Goal: Task Accomplishment & Management: Manage account settings

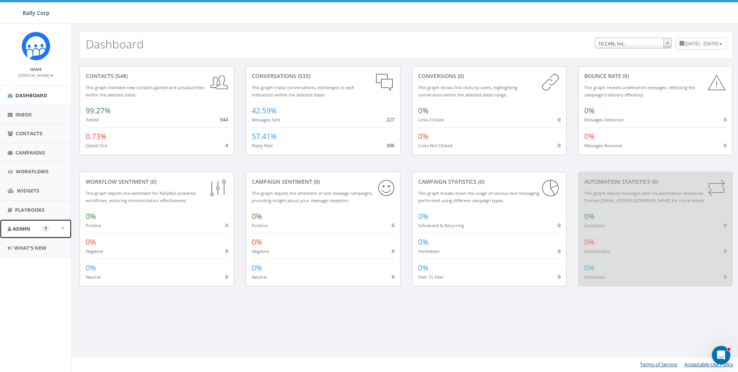
click at [41, 228] on link "Admin" at bounding box center [35, 228] width 71 height 19
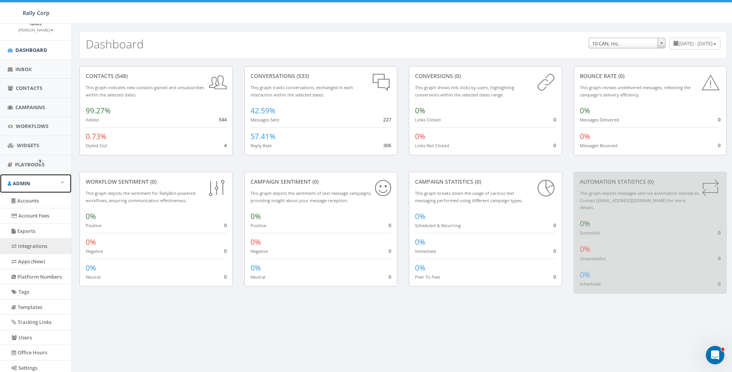
scroll to position [90, 0]
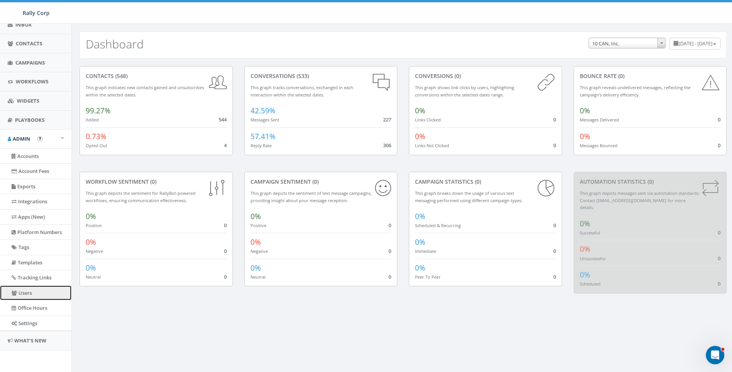
click at [26, 292] on link "Users" at bounding box center [35, 293] width 71 height 15
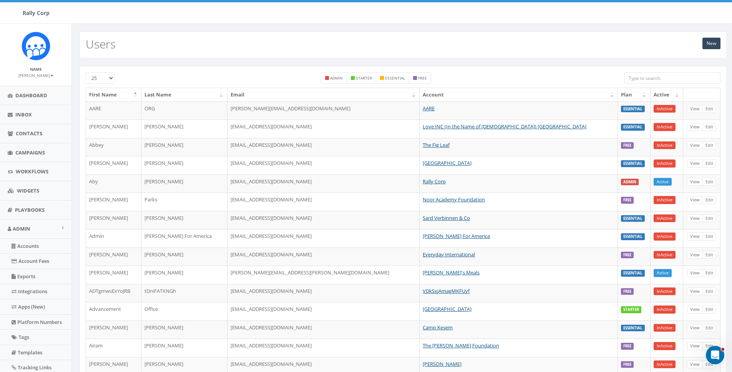
click at [650, 75] on input "search" at bounding box center [673, 78] width 96 height 12
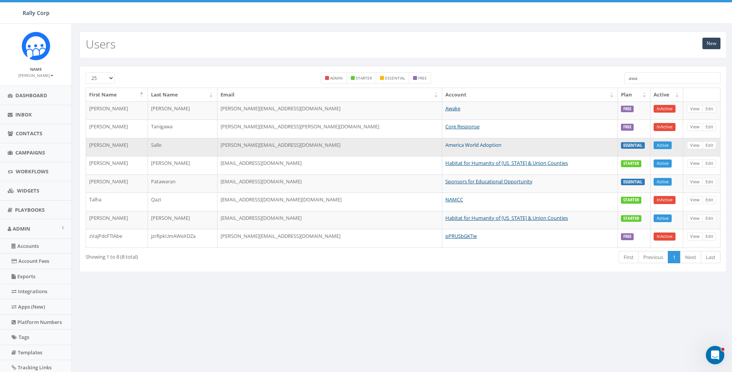
type input "awa"
click at [452, 143] on link "America World Adoption" at bounding box center [474, 144] width 56 height 7
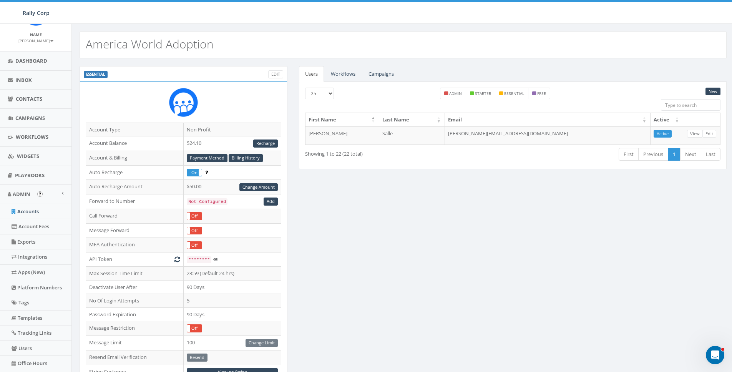
scroll to position [42, 0]
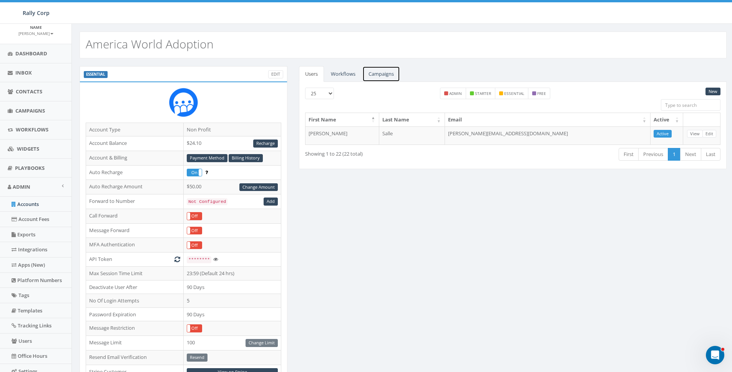
click at [378, 71] on link "Campaigns" at bounding box center [381, 74] width 38 height 16
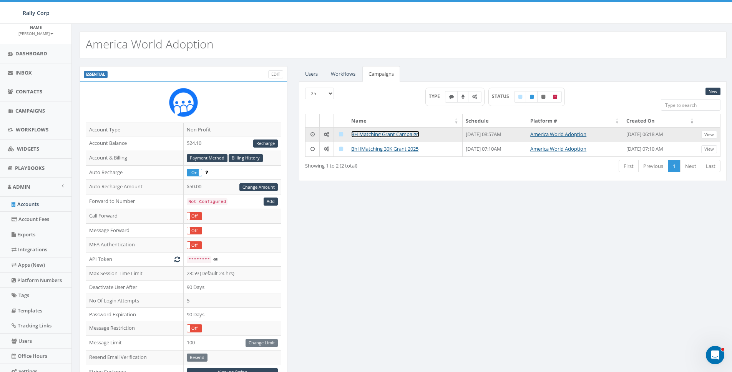
click at [385, 132] on link "BH Matching Grant Campaign" at bounding box center [385, 134] width 68 height 7
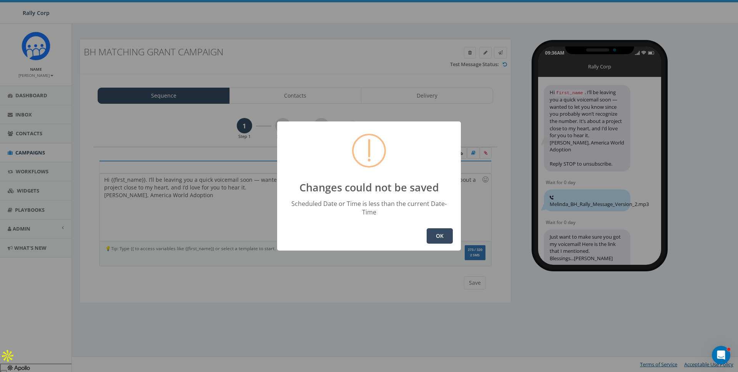
click at [436, 239] on button "OK" at bounding box center [440, 235] width 26 height 15
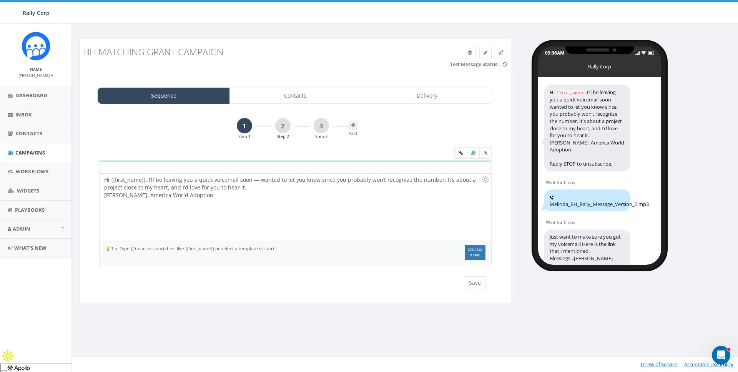
click at [294, 218] on div "Hi {{first_name}}. I’ll be leaving you a quick voicemail soon — wanted to let y…" at bounding box center [295, 207] width 391 height 67
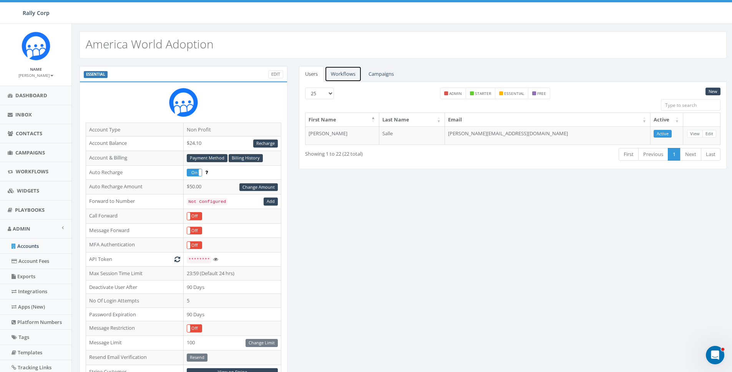
click at [342, 74] on link "Workflows" at bounding box center [343, 74] width 37 height 16
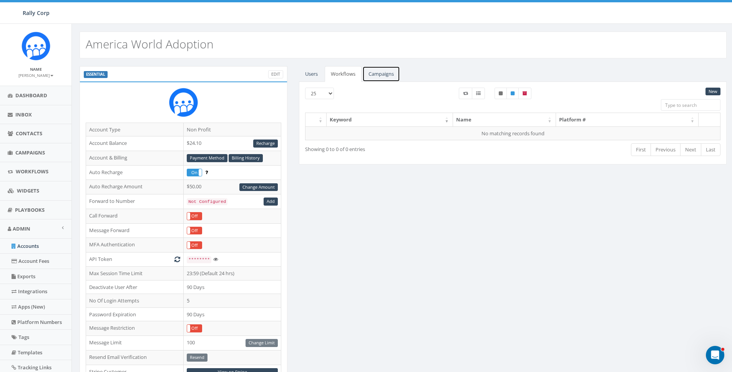
click at [383, 75] on link "Campaigns" at bounding box center [381, 74] width 38 height 16
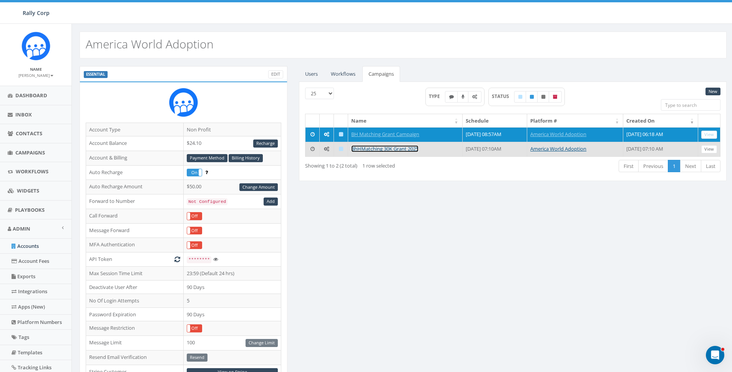
click at [387, 148] on link "BhHMatching 30K Grant 2025" at bounding box center [384, 148] width 67 height 7
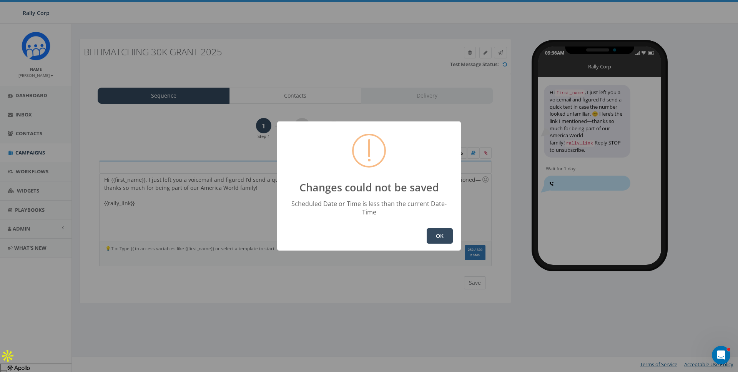
click at [435, 236] on button "OK" at bounding box center [440, 235] width 26 height 15
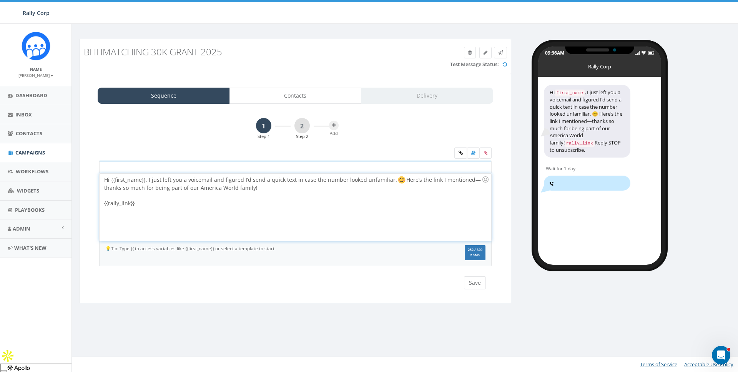
click at [297, 220] on div "Hi {{first_name}}, I just left you a voicemail and figured I’d send a quick tex…" at bounding box center [295, 207] width 391 height 67
click at [486, 153] on icon at bounding box center [485, 153] width 3 height 5
click at [0, 0] on input "file" at bounding box center [0, 0] width 0 height 0
click at [460, 152] on icon at bounding box center [461, 153] width 4 height 5
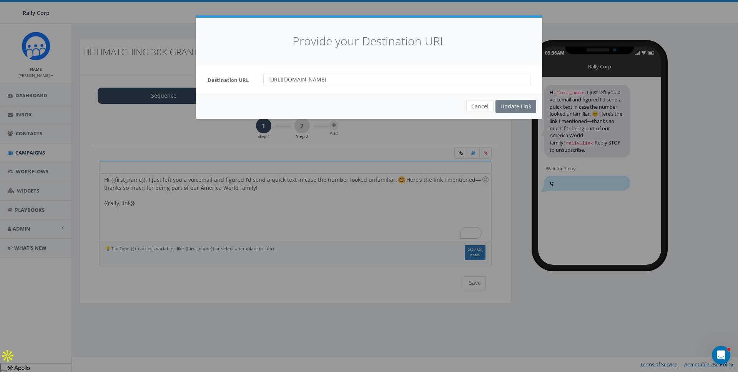
click at [328, 80] on input "https://awaa-oneorphan.networkforgood.com/projects/254826-bete-hosanna-30-000-m…" at bounding box center [396, 79] width 267 height 13
click at [519, 104] on div "Cancel Update Link" at bounding box center [369, 106] width 346 height 25
click at [476, 111] on button "Cancel" at bounding box center [479, 106] width 27 height 13
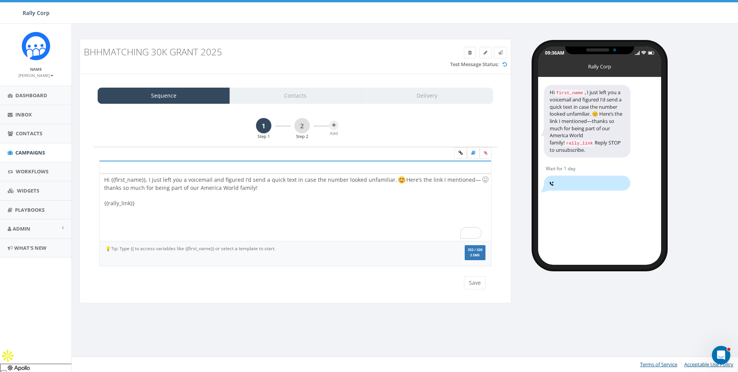
click at [233, 196] on div "To enrich screen reader interactions, please activate Accessibility in Grammarl…" at bounding box center [292, 196] width 377 height 8
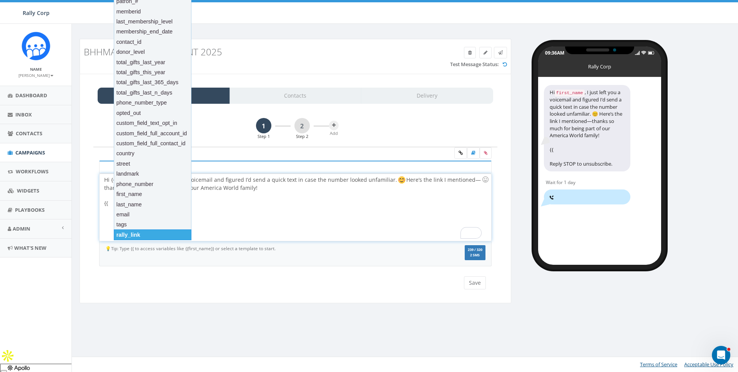
click at [134, 235] on div "rally_link" at bounding box center [153, 234] width 78 height 11
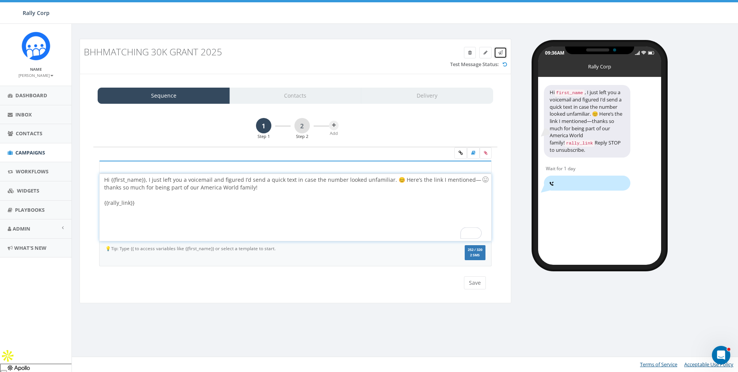
click at [499, 53] on icon at bounding box center [500, 52] width 5 height 5
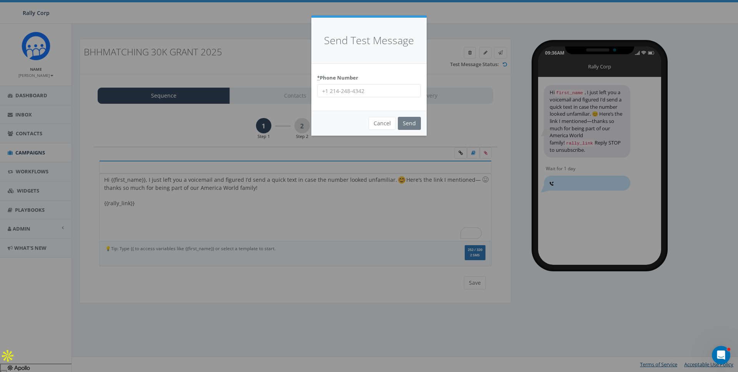
click at [388, 90] on input "* Phone Number" at bounding box center [369, 90] width 104 height 13
type input "8587365358"
click at [408, 116] on div "Cancel Send" at bounding box center [368, 123] width 115 height 25
click at [408, 119] on input "Send" at bounding box center [409, 123] width 23 height 13
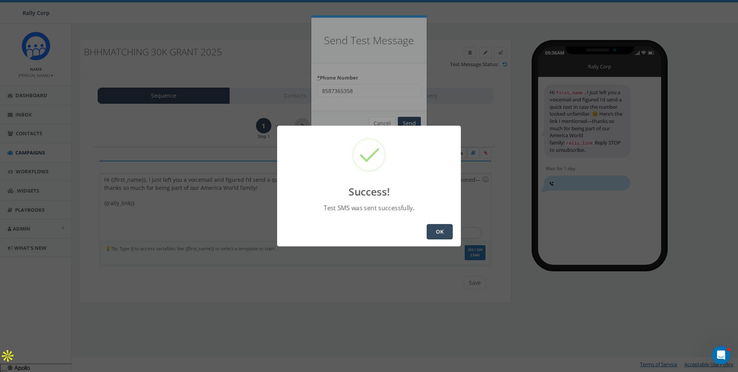
click at [433, 235] on button "OK" at bounding box center [440, 231] width 26 height 15
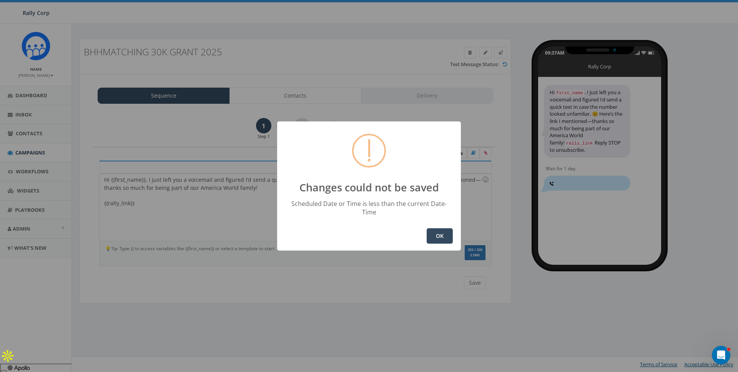
click at [319, 170] on div "Changes could not be saved Scheduled Date or Time is less than the current Date…" at bounding box center [369, 185] width 184 height 129
click at [445, 231] on button "OK" at bounding box center [440, 235] width 26 height 15
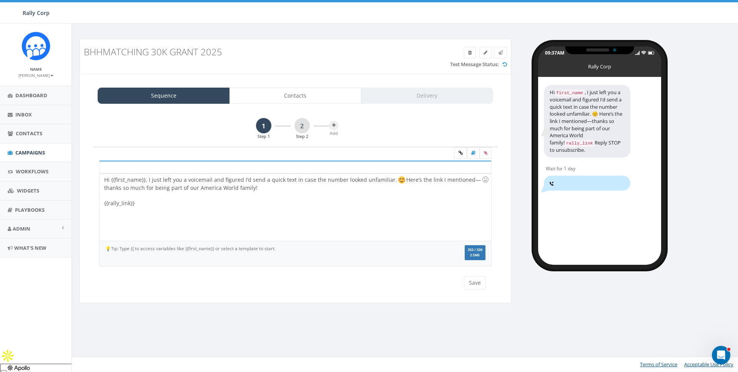
click at [184, 54] on h3 "BhHMatching 30K Grant 2025" at bounding box center [241, 52] width 314 height 10
copy h3 "BhHMatching 30K Grant 2025"
click at [461, 151] on icon at bounding box center [461, 153] width 4 height 5
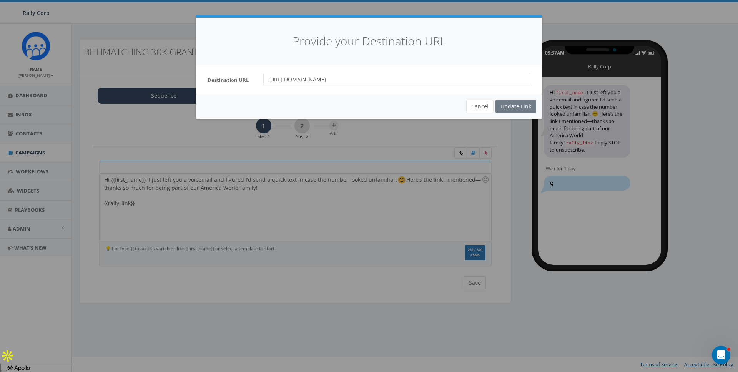
click at [344, 81] on input "https://awaa-oneorphan.networkforgood.com/projects/254826-bete-hosanna-30-000-m…" at bounding box center [396, 79] width 267 height 13
type input "https://awaa-oneorphan.networkforgood.com/projects/254826-bete-hosanna-30-000-m…"
click at [479, 104] on button "Cancel" at bounding box center [479, 106] width 27 height 13
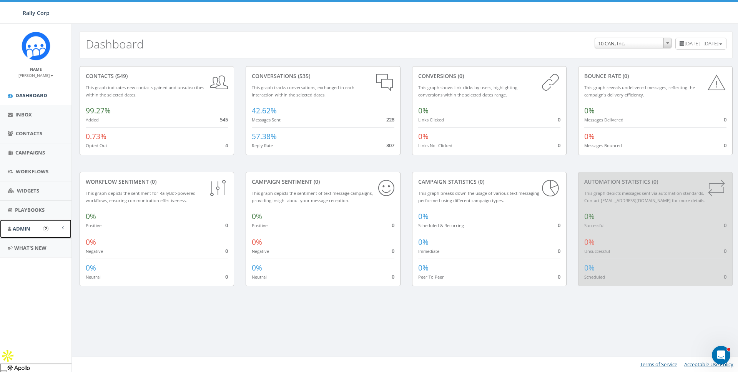
click at [9, 230] on icon at bounding box center [9, 228] width 3 height 5
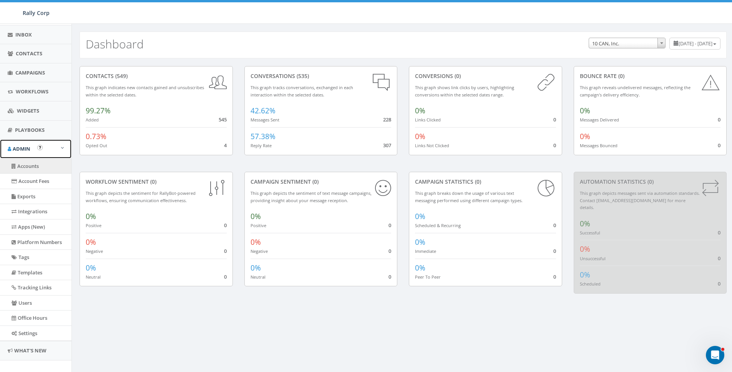
scroll to position [82, 0]
click at [32, 164] on link "Accounts" at bounding box center [35, 163] width 71 height 15
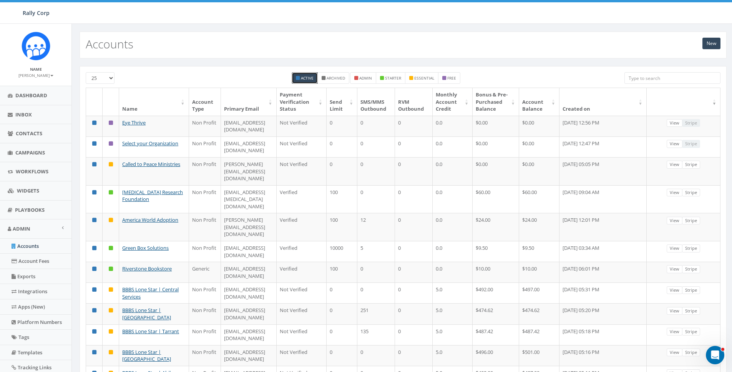
click at [648, 74] on input "search" at bounding box center [673, 78] width 96 height 12
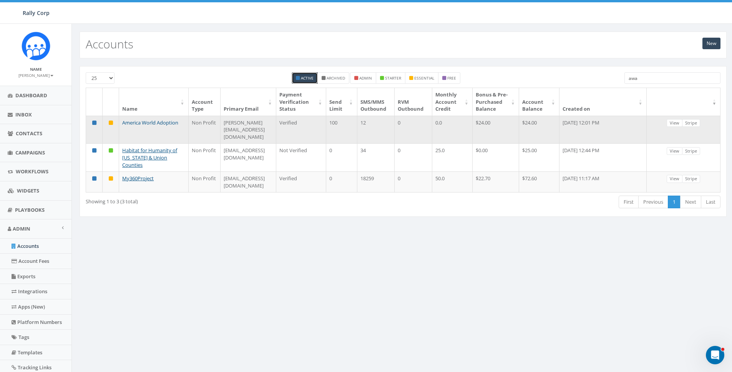
type input "awa"
click at [153, 126] on link "America World Adoption" at bounding box center [150, 122] width 56 height 7
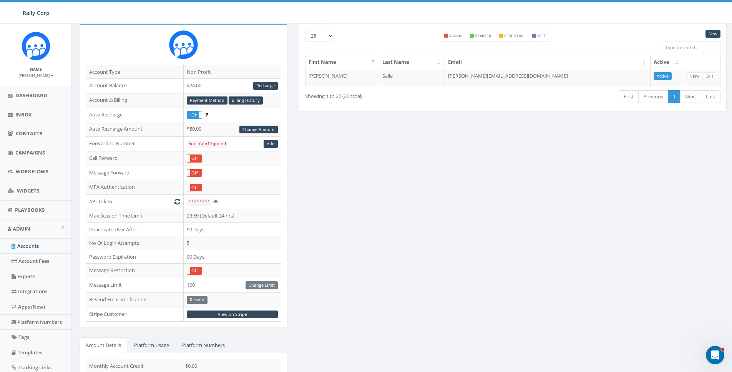
scroll to position [173, 0]
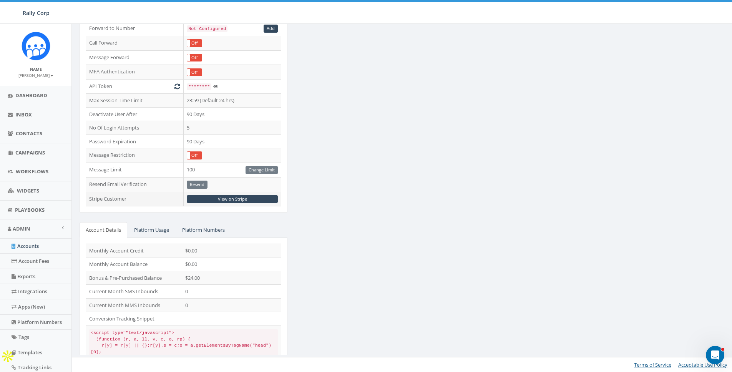
click at [233, 204] on td "View on Stripe" at bounding box center [233, 199] width 98 height 15
click at [232, 201] on link "View on Stripe" at bounding box center [232, 199] width 91 height 8
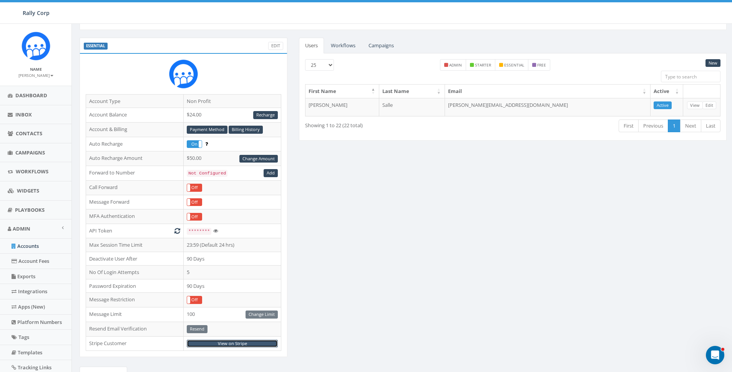
scroll to position [0, 0]
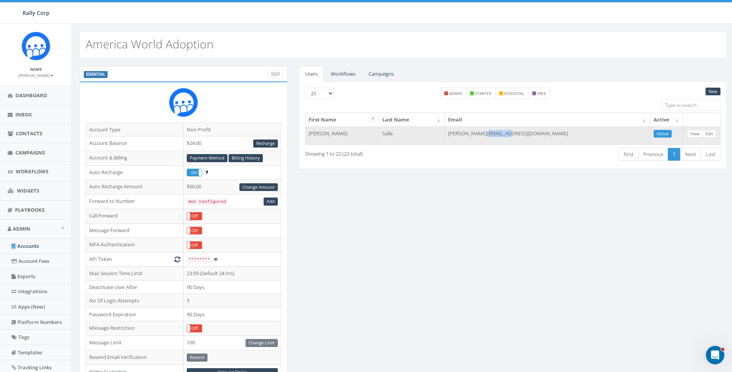
drag, startPoint x: 565, startPoint y: 134, endPoint x: 539, endPoint y: 131, distance: 26.3
click at [539, 131] on td "[PERSON_NAME][EMAIL_ADDRESS][DOMAIN_NAME]" at bounding box center [548, 135] width 206 height 18
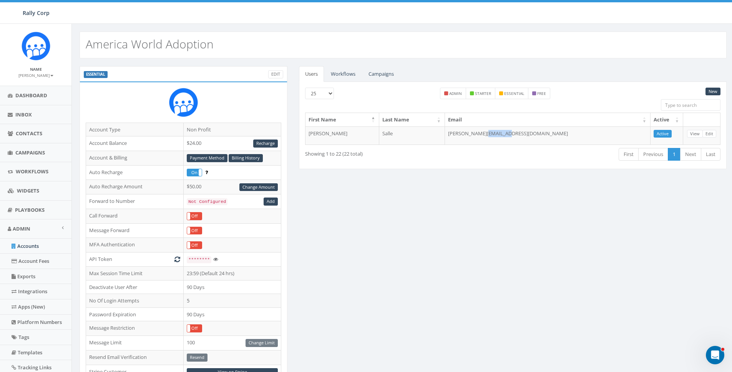
copy td "[DOMAIN_NAME]"
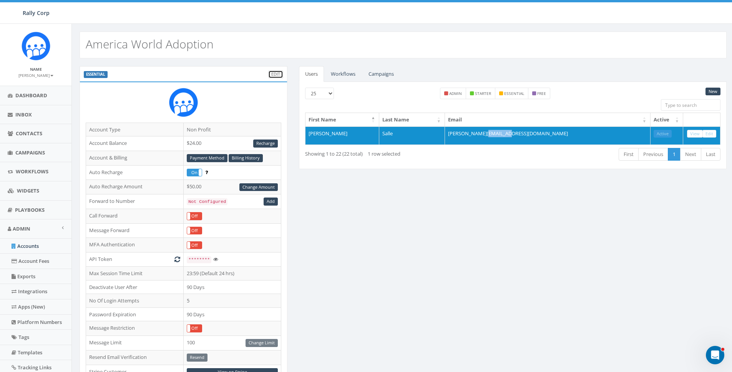
click at [277, 73] on link "Edit" at bounding box center [275, 74] width 15 height 8
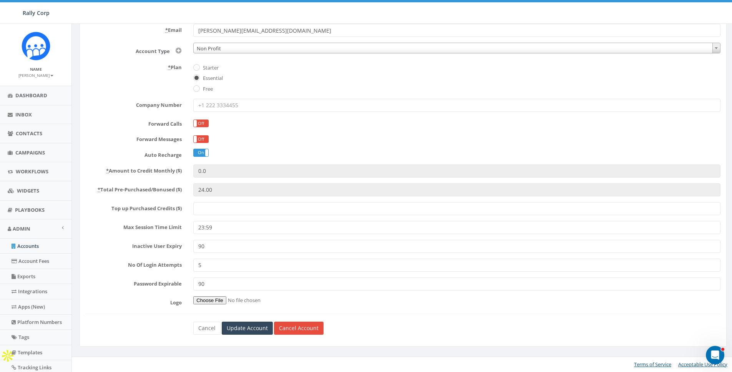
click at [232, 208] on input "Top up Purchased Credits ($)" at bounding box center [456, 208] width 527 height 13
type input "50"
click at [251, 326] on input "Update Account" at bounding box center [247, 328] width 51 height 13
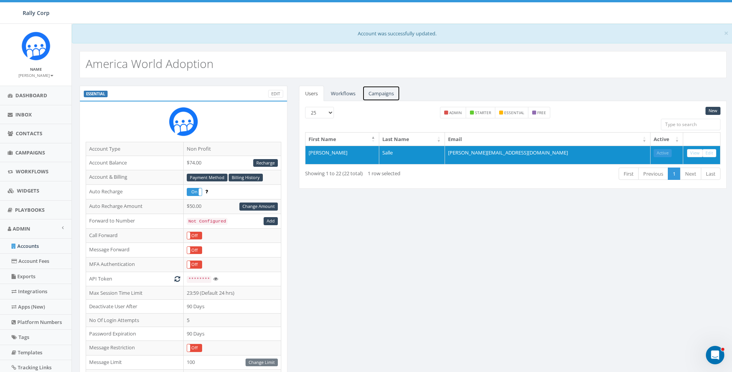
click at [376, 95] on link "Campaigns" at bounding box center [381, 94] width 38 height 16
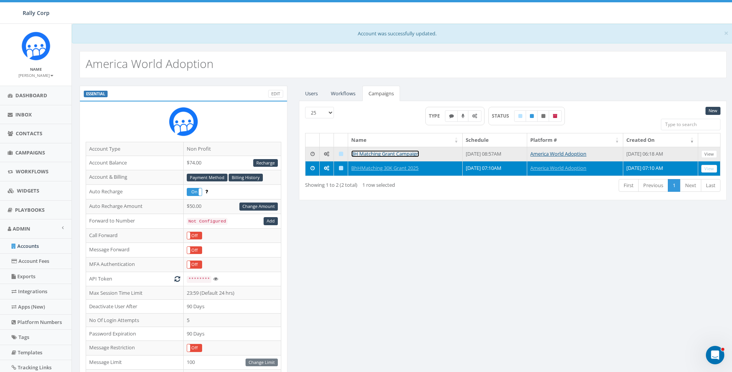
click at [372, 153] on link "BH Matching Grant Campaign" at bounding box center [385, 153] width 68 height 7
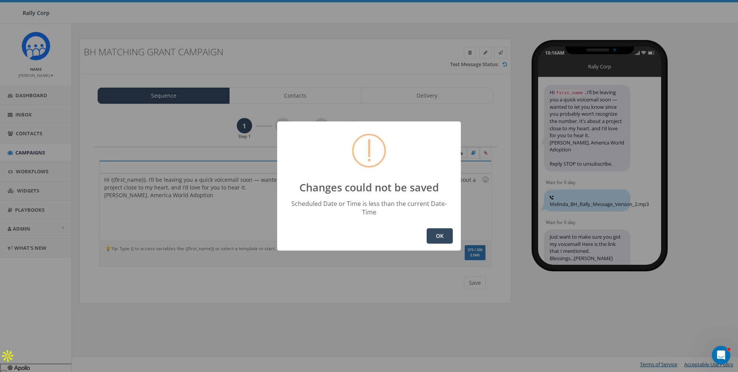
drag, startPoint x: 422, startPoint y: 231, endPoint x: 436, endPoint y: 232, distance: 13.9
click at [423, 231] on div "OK" at bounding box center [369, 235] width 184 height 29
click at [436, 232] on button "OK" at bounding box center [440, 235] width 26 height 15
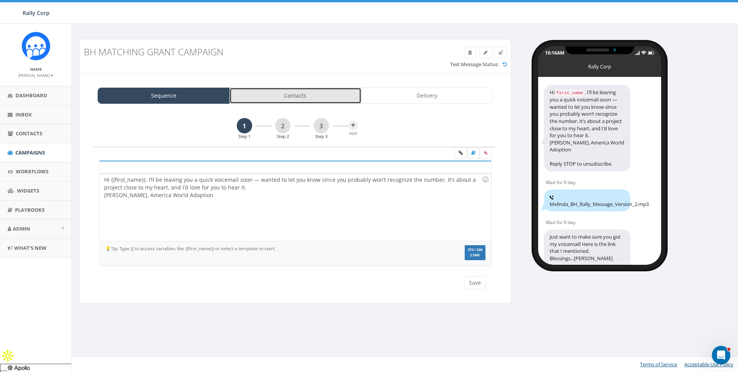
click at [315, 93] on link "Contacts" at bounding box center [295, 96] width 132 height 16
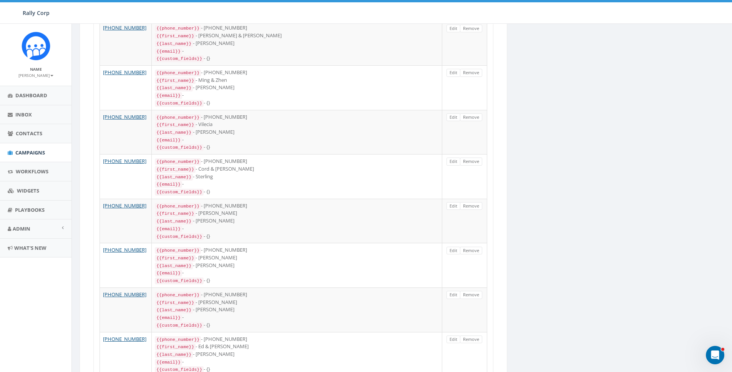
scroll to position [924, 0]
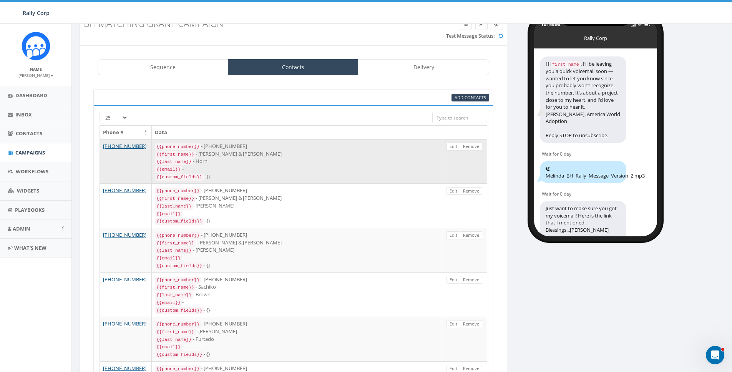
scroll to position [0, 0]
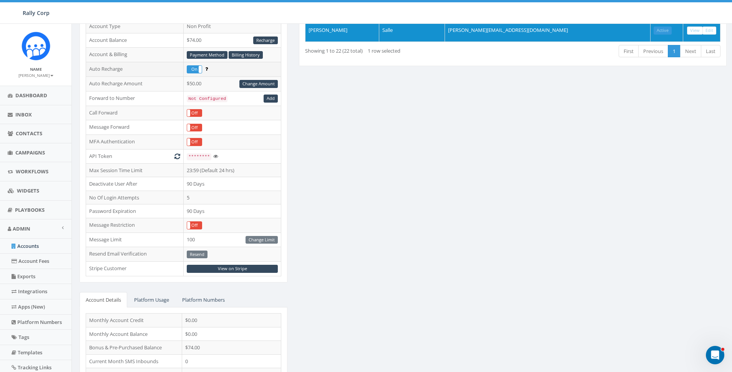
scroll to position [123, 0]
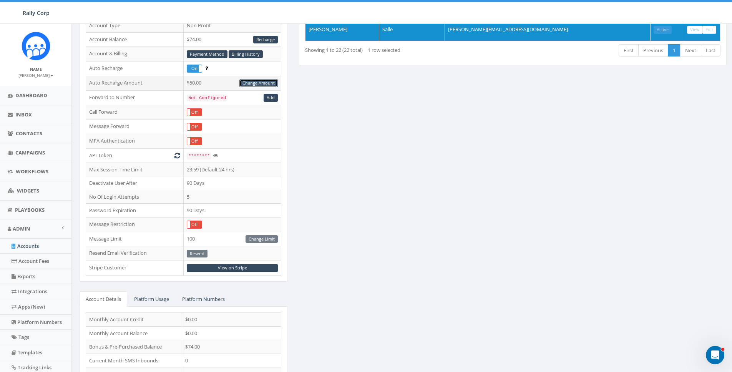
click at [258, 81] on link "Change Amount" at bounding box center [258, 83] width 38 height 8
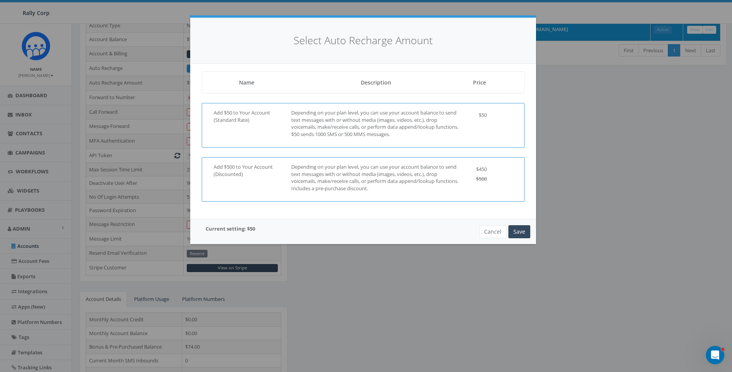
click at [354, 177] on p "Depending on your plan level, you can use your account balance to send text mes…" at bounding box center [376, 177] width 170 height 28
click at [521, 228] on button "Save" at bounding box center [520, 231] width 22 height 13
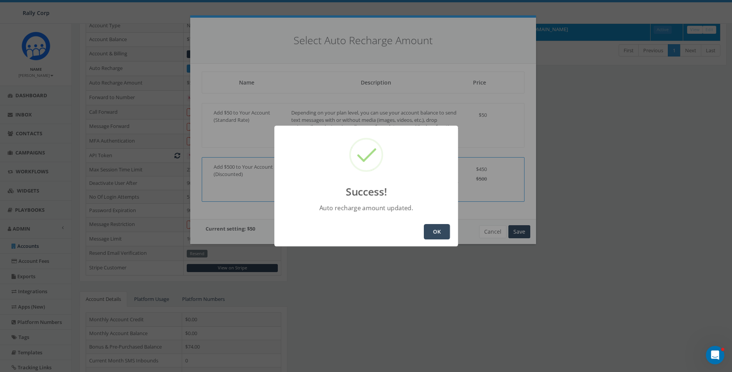
click at [439, 229] on button "OK" at bounding box center [437, 231] width 26 height 15
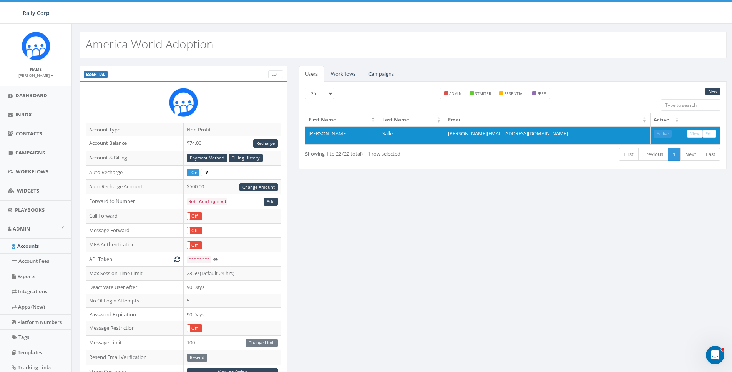
click at [354, 284] on div "ESSENTIAL Edit Account Type Non Profit Account Balance $74.00 Recharge Account …" at bounding box center [403, 302] width 659 height 472
